Goal: Use online tool/utility: Use online tool/utility

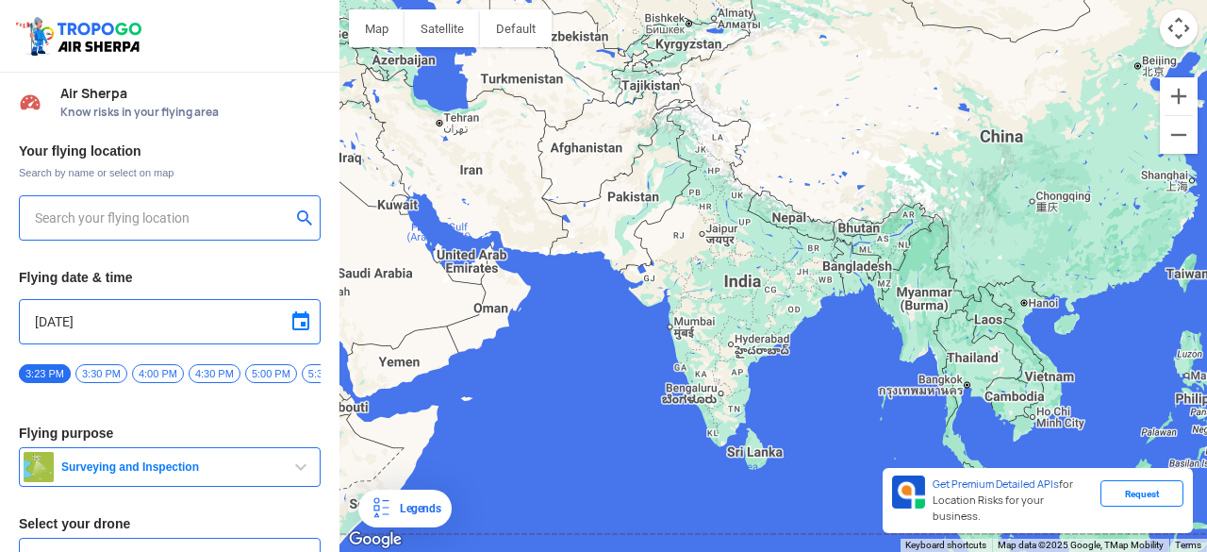
click at [599, 391] on div at bounding box center [774, 276] width 868 height 552
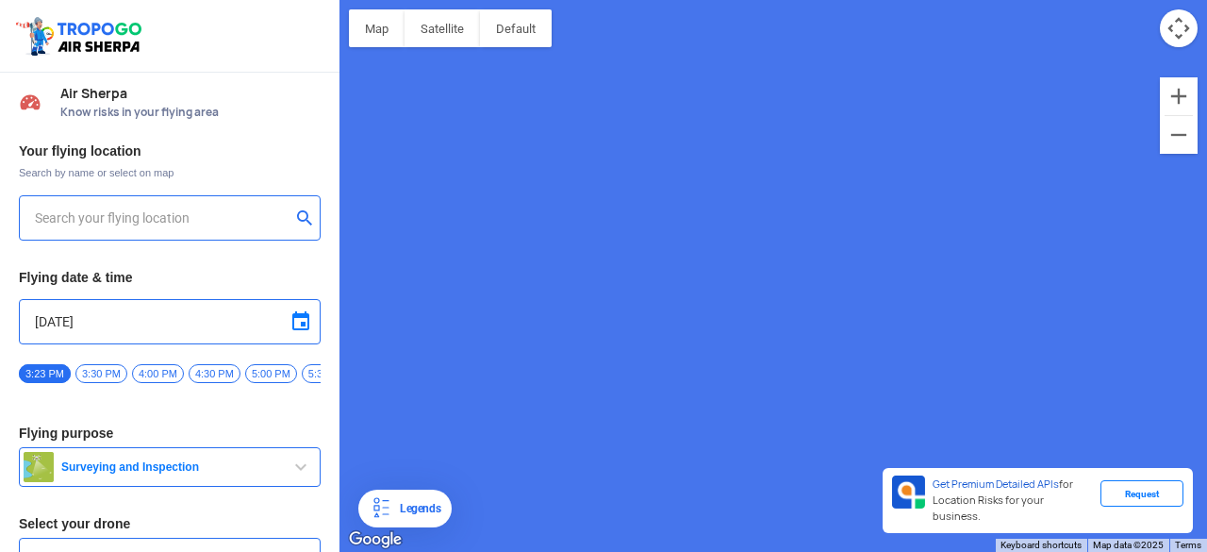
type input "Unnamed Road"
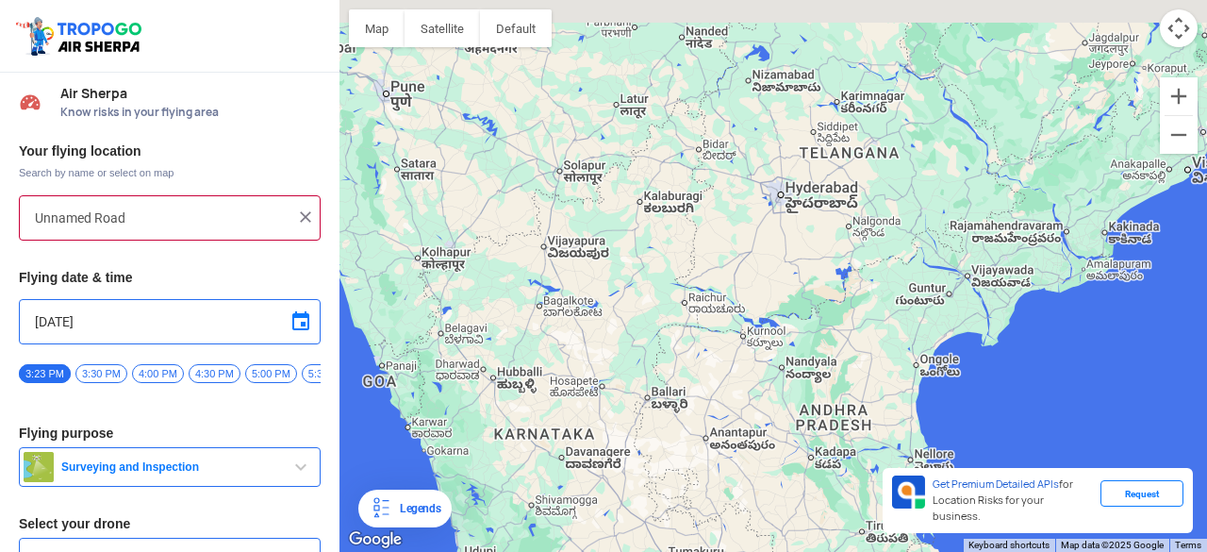
drag, startPoint x: 806, startPoint y: 127, endPoint x: 786, endPoint y: 232, distance: 106.7
click at [786, 232] on div at bounding box center [774, 276] width 868 height 552
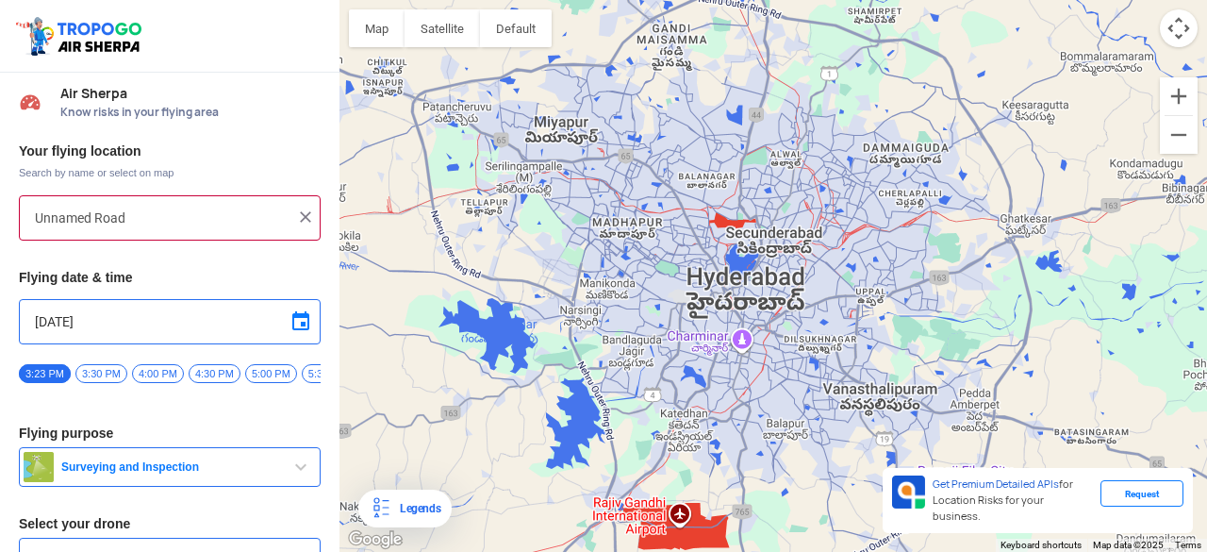
drag, startPoint x: 673, startPoint y: 180, endPoint x: 715, endPoint y: 350, distance: 174.8
click at [707, 385] on div at bounding box center [774, 276] width 868 height 552
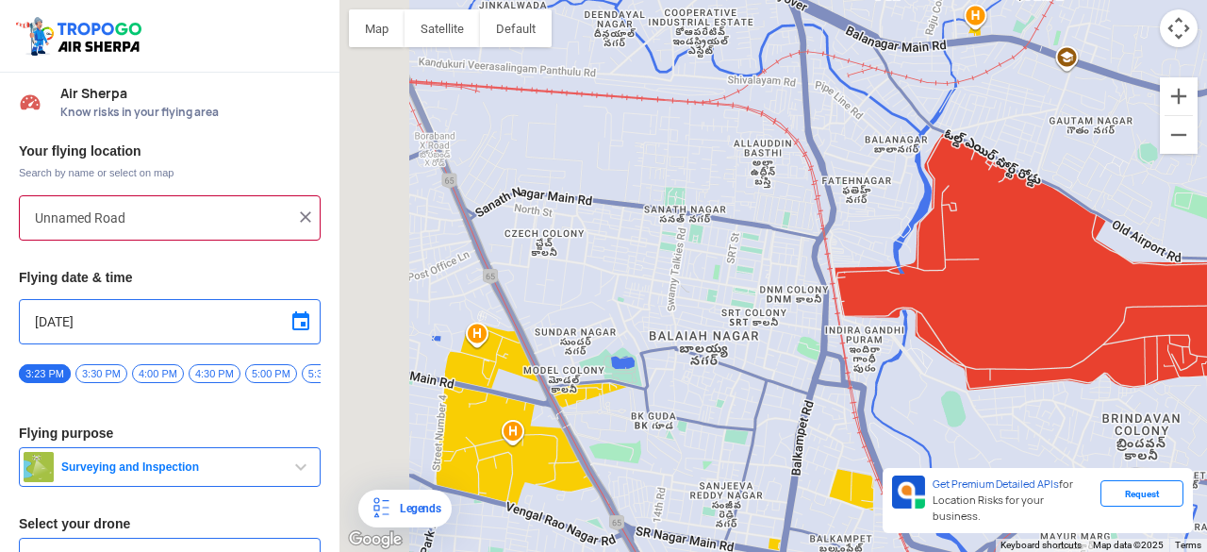
drag, startPoint x: 685, startPoint y: 263, endPoint x: 1026, endPoint y: 241, distance: 342.2
click at [1026, 241] on div at bounding box center [774, 276] width 868 height 552
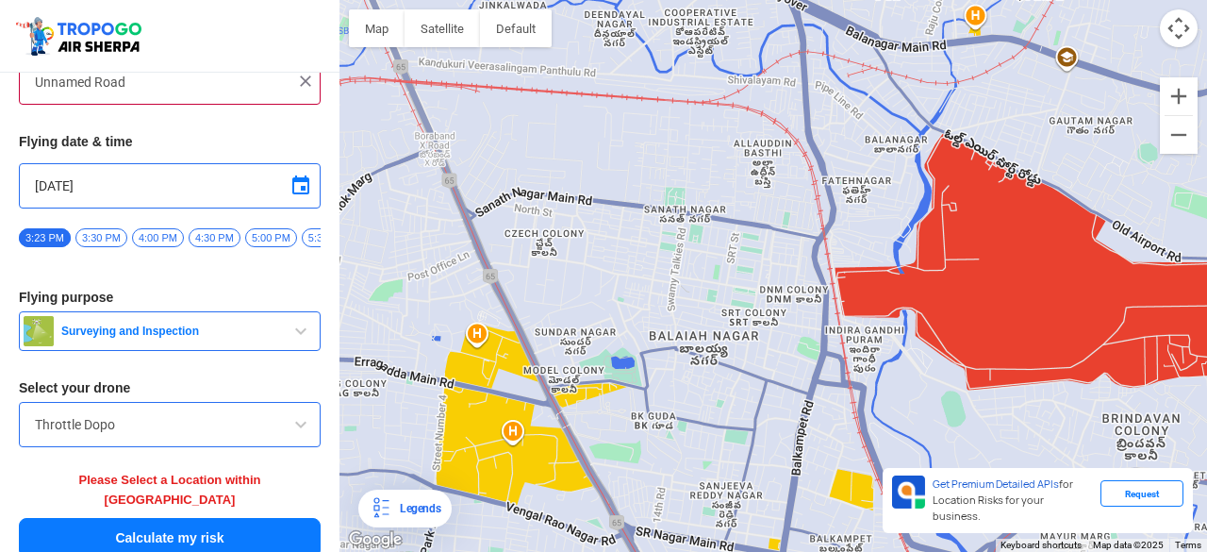
scroll to position [138, 0]
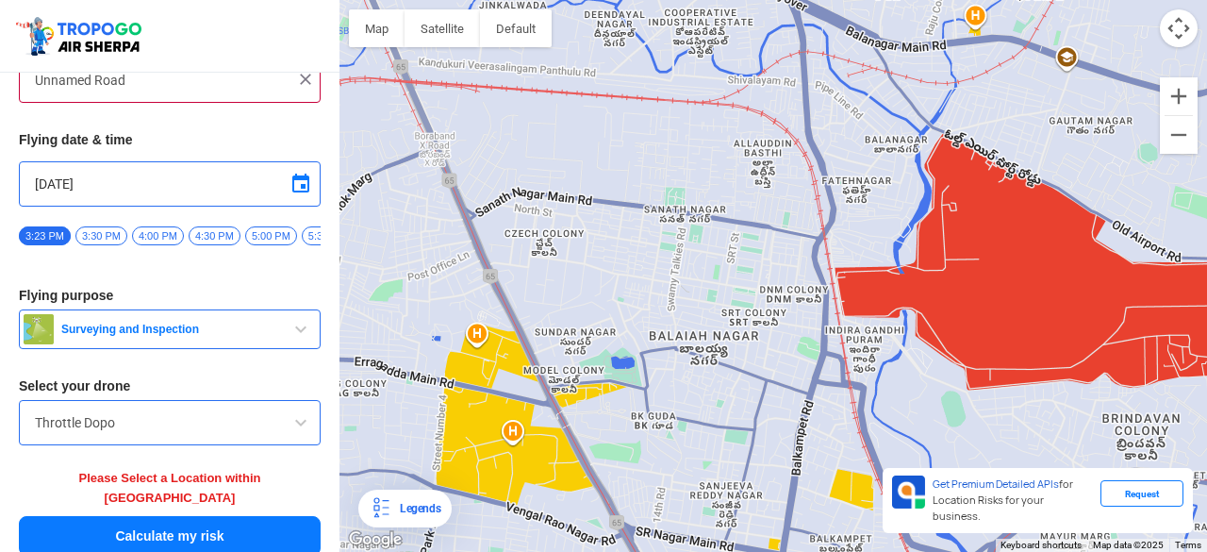
click at [161, 420] on input "Throttle Dopo" at bounding box center [170, 422] width 270 height 23
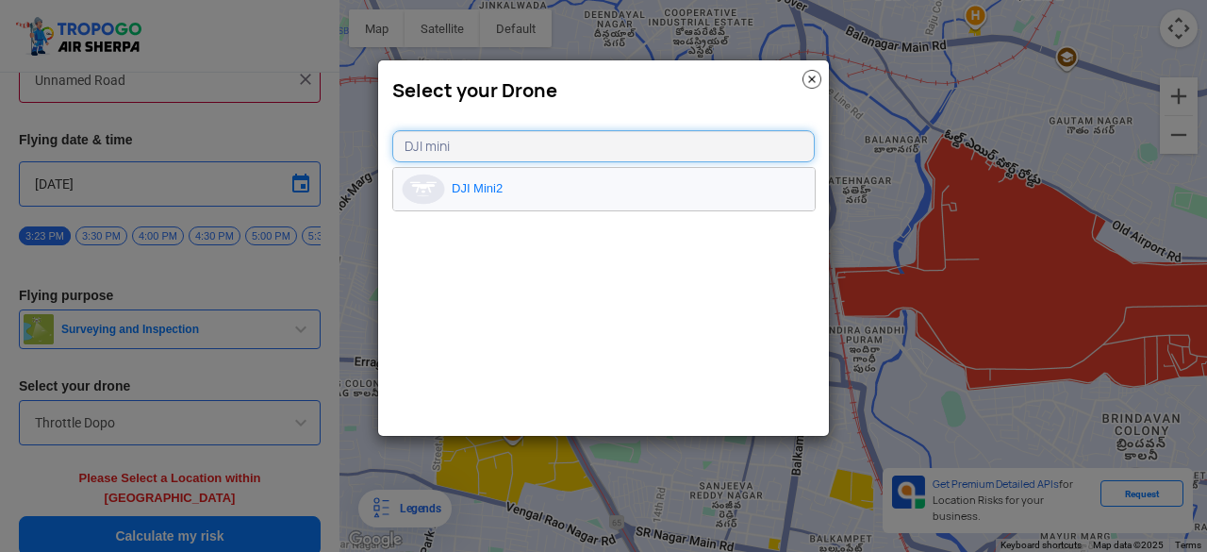
type input "DJI mini"
click at [609, 186] on li "DJI Mini2" at bounding box center [604, 189] width 422 height 42
type input "DJI Mini2"
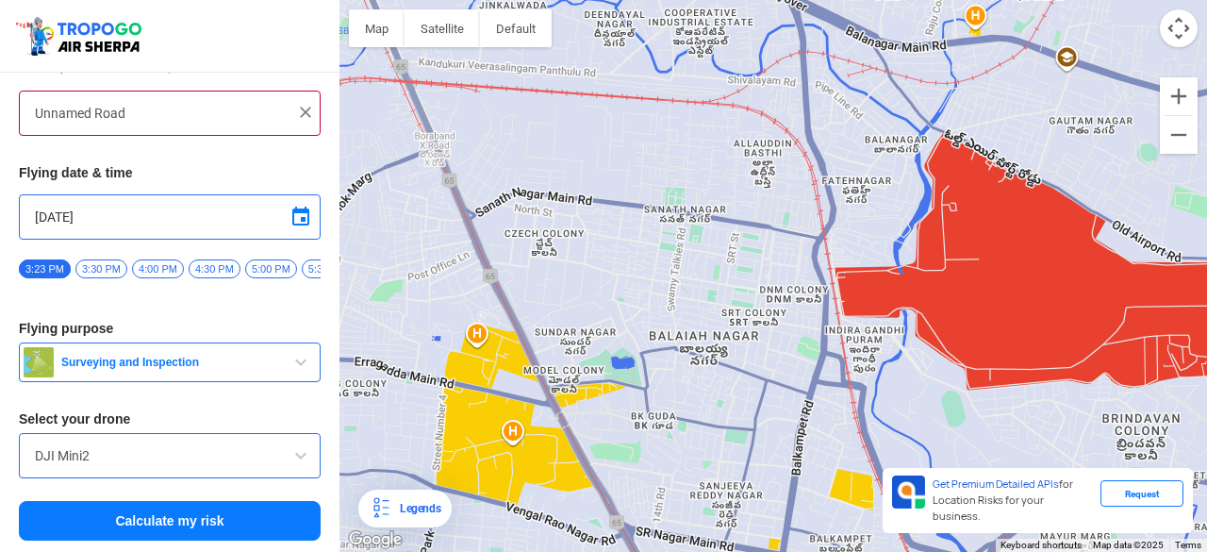
click at [183, 360] on span "Surveying and Inspection" at bounding box center [172, 362] width 236 height 15
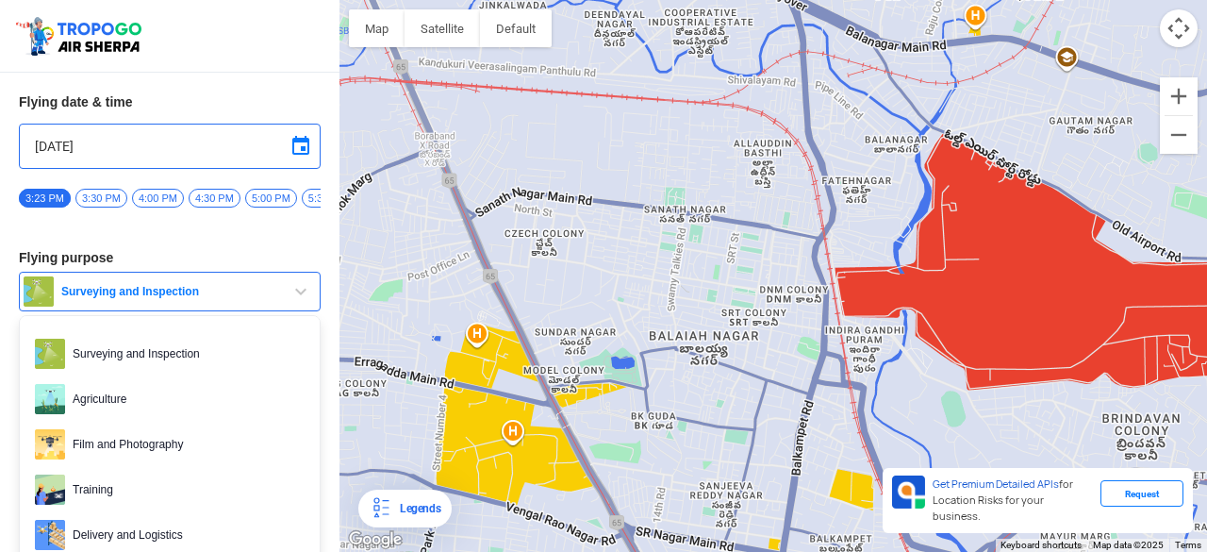
scroll to position [204, 0]
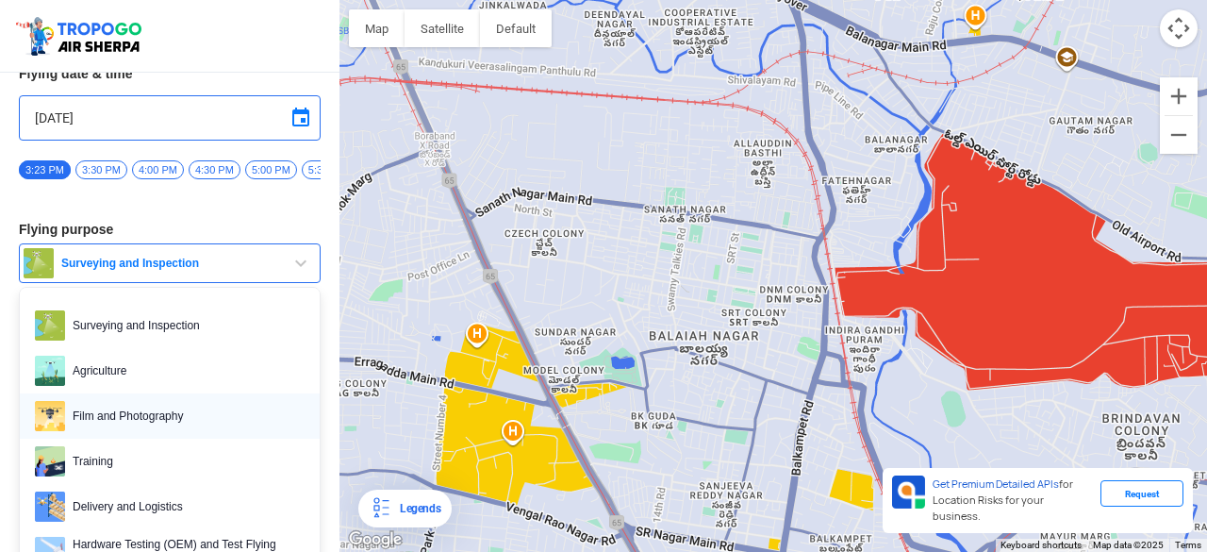
click at [174, 405] on link "Film and Photography" at bounding box center [170, 415] width 300 height 45
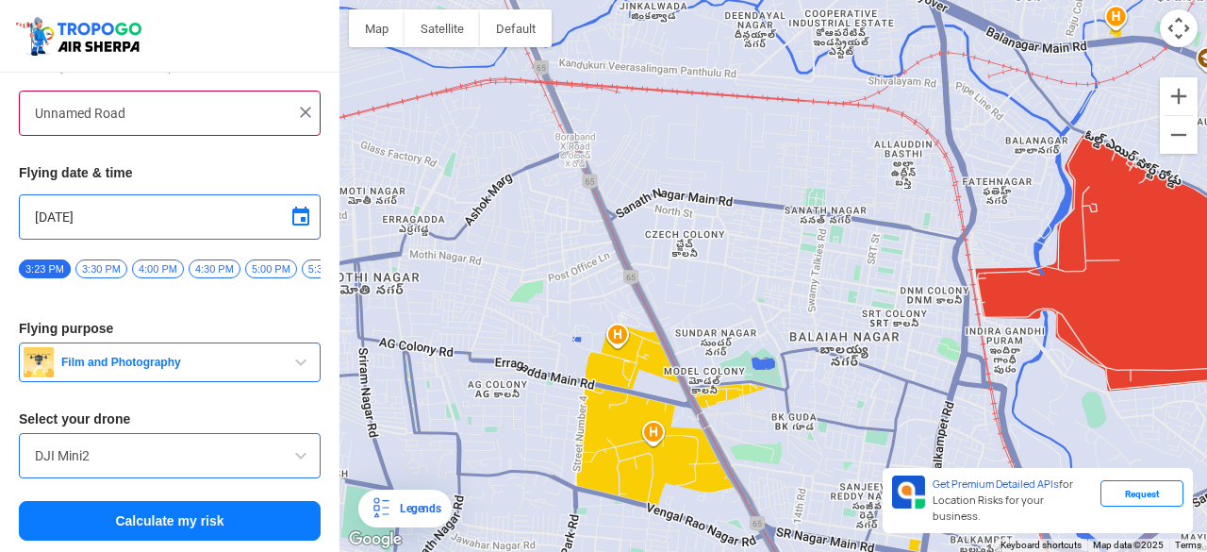
drag, startPoint x: 564, startPoint y: 301, endPoint x: 708, endPoint y: 302, distance: 144.3
click at [708, 302] on div at bounding box center [774, 276] width 868 height 552
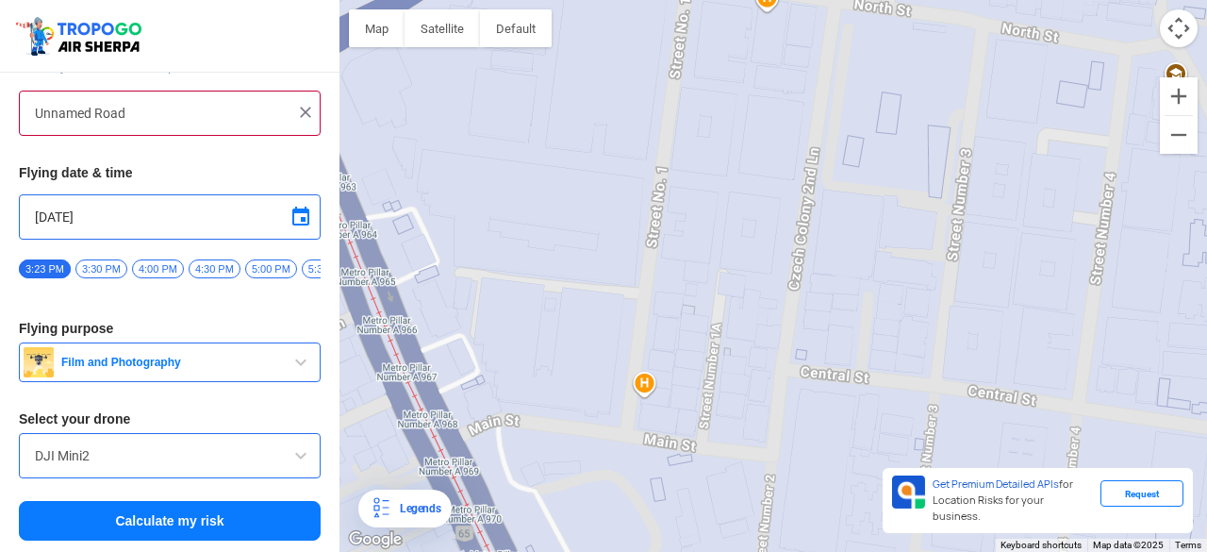
click at [810, 190] on div at bounding box center [774, 276] width 868 height 552
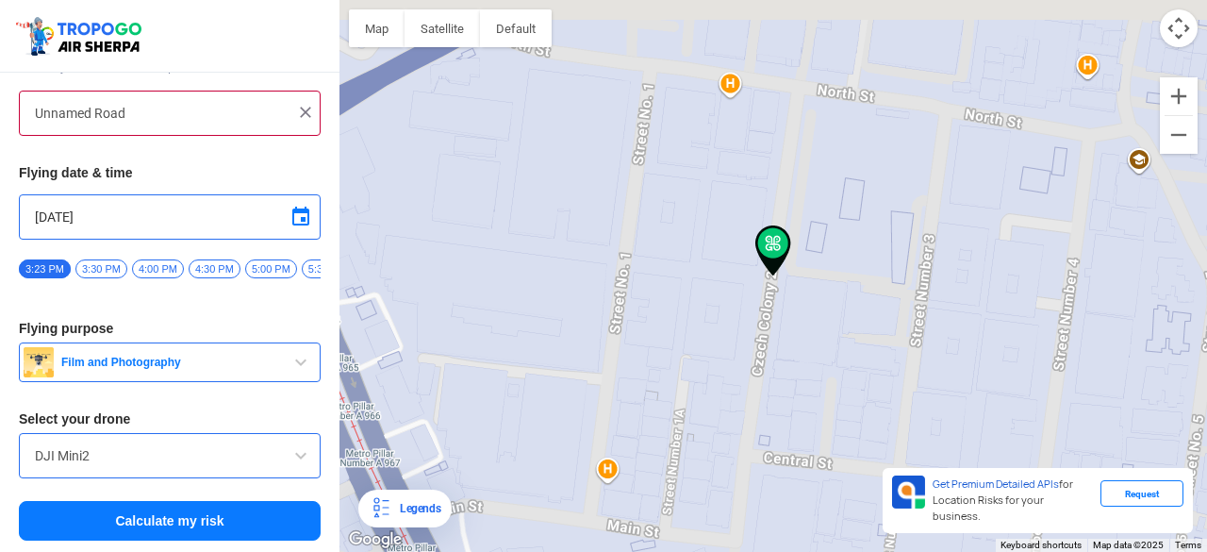
type input "[STREET_ADDRESS][PERSON_NAME]"
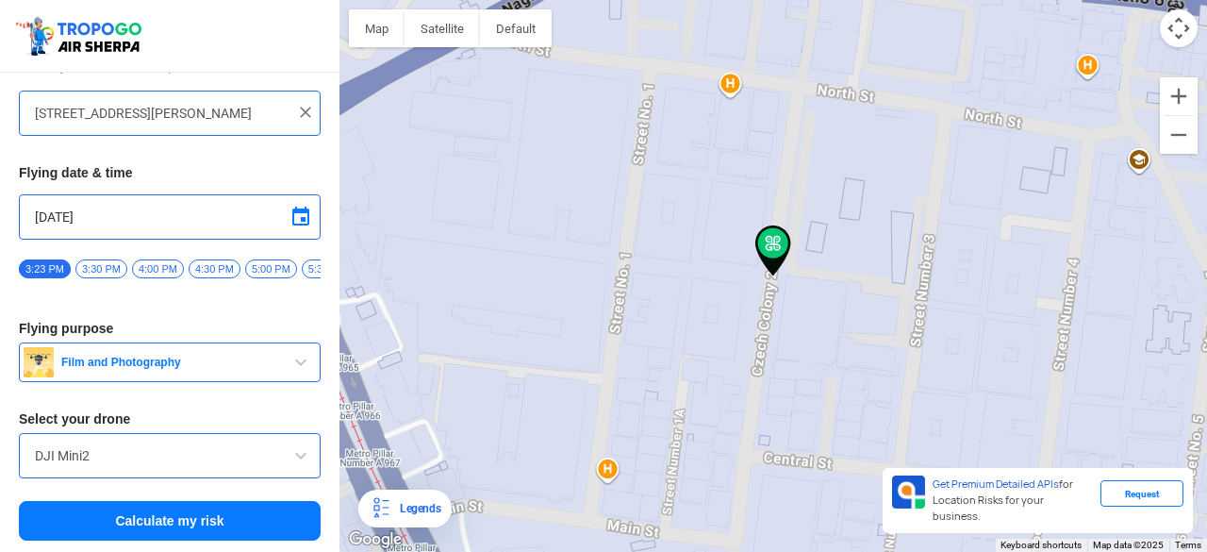
click at [184, 515] on button "Calculate my risk" at bounding box center [170, 521] width 302 height 40
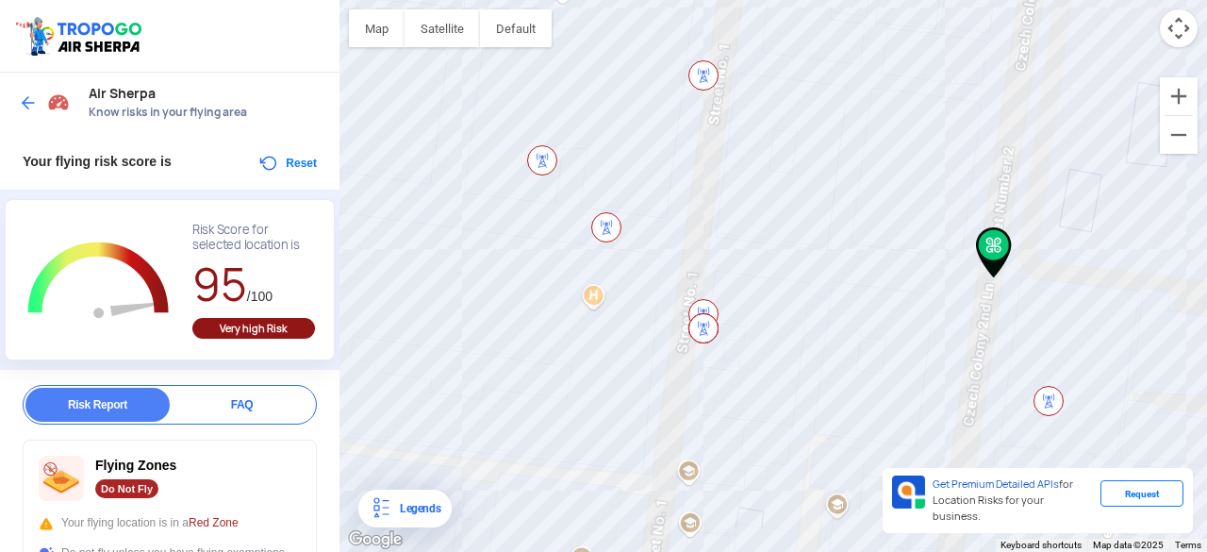
click at [704, 320] on img at bounding box center [704, 328] width 30 height 30
click at [602, 214] on img at bounding box center [606, 227] width 30 height 30
